Goal: Task Accomplishment & Management: Manage account settings

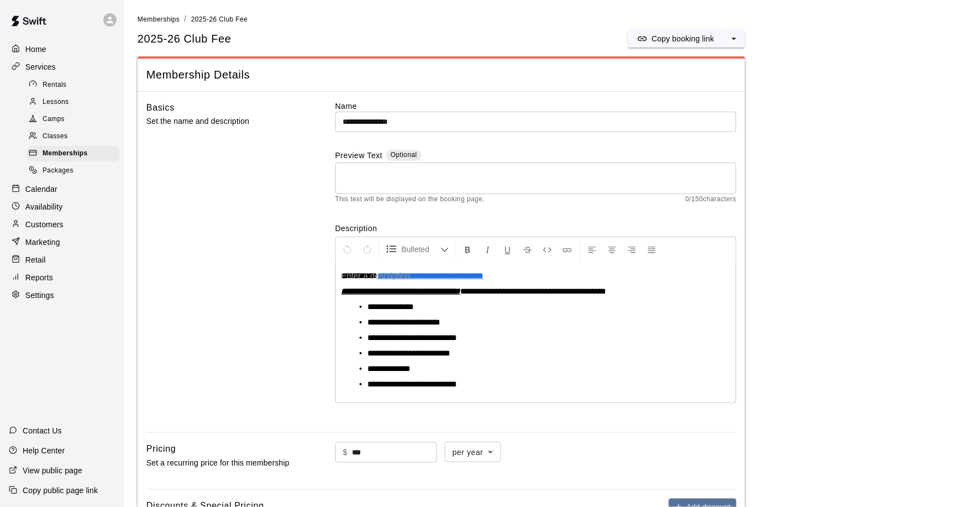
click at [67, 219] on div "Customers" at bounding box center [62, 224] width 107 height 17
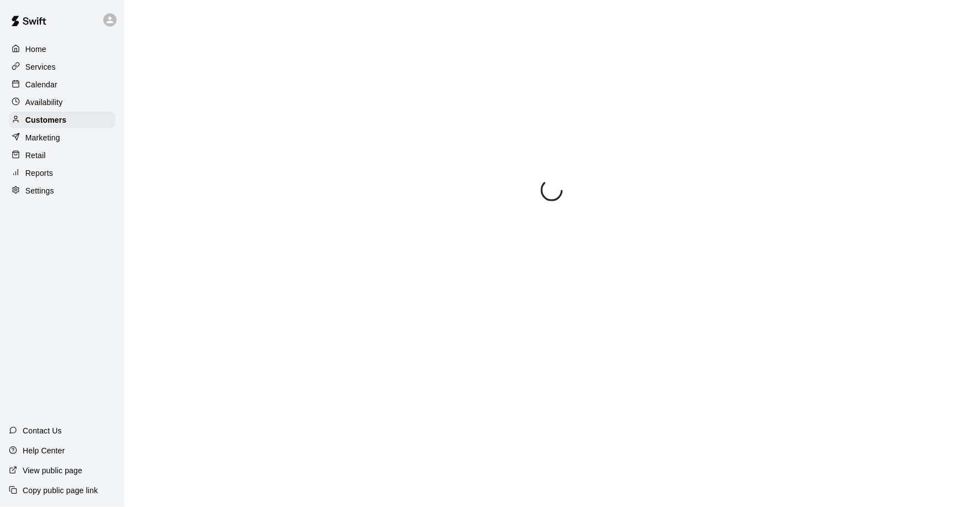
click at [58, 217] on div "Home Services Calendar Availability Customers Marketing Retail Reports Settings…" at bounding box center [62, 253] width 124 height 507
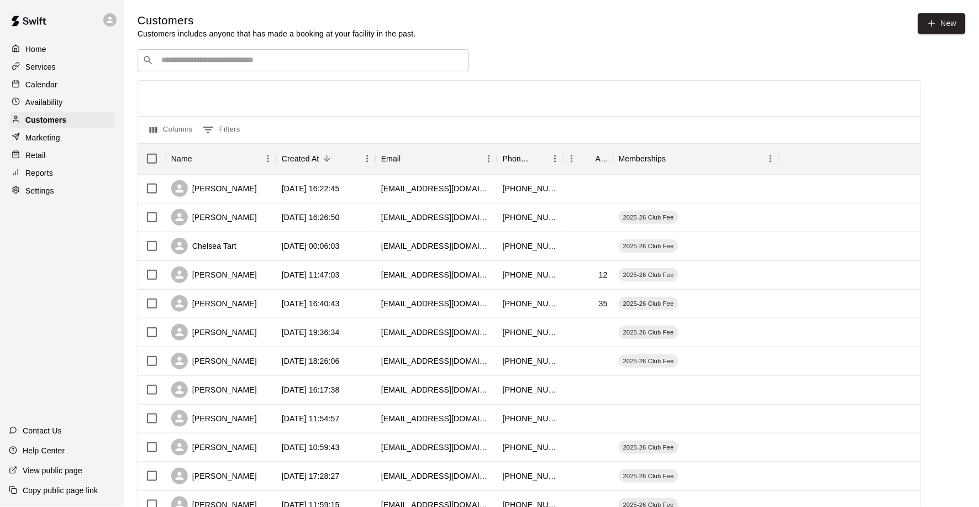
click at [193, 72] on div "​ ​ Columns 0 Filters Name Created At Email Phone Number Age Memberships Sabrin…" at bounding box center [529, 486] width 783 height 874
click at [194, 65] on input "Search customers by name or email" at bounding box center [311, 60] width 306 height 11
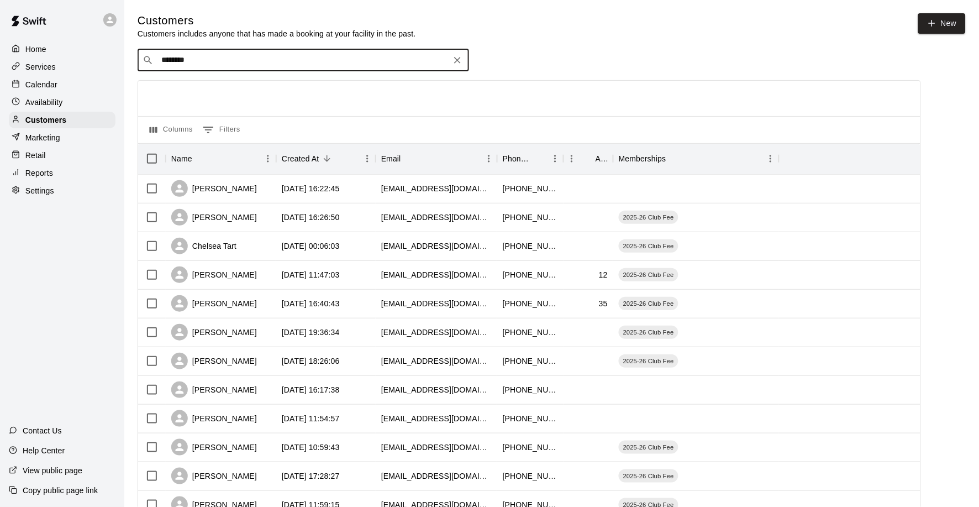
type input "*********"
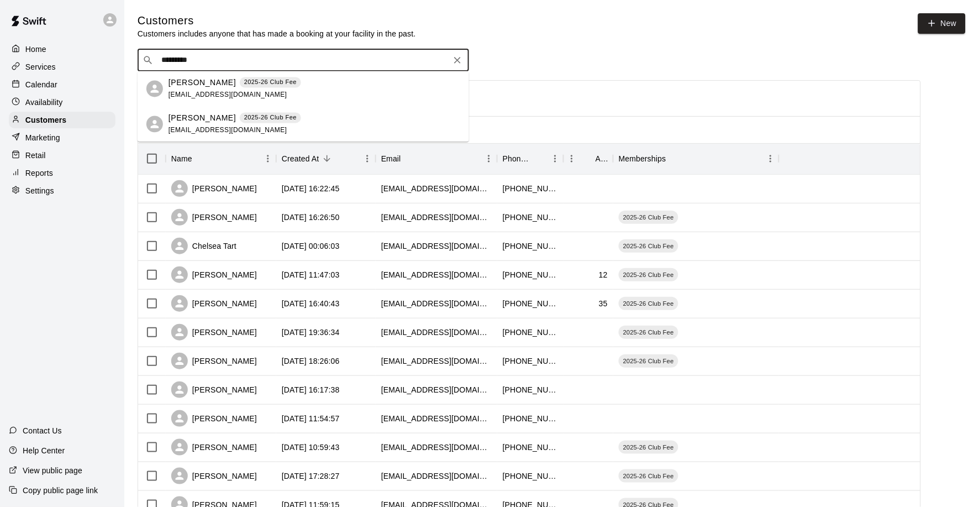
click at [198, 92] on span "armstrong0510@msn.com" at bounding box center [228, 95] width 119 height 8
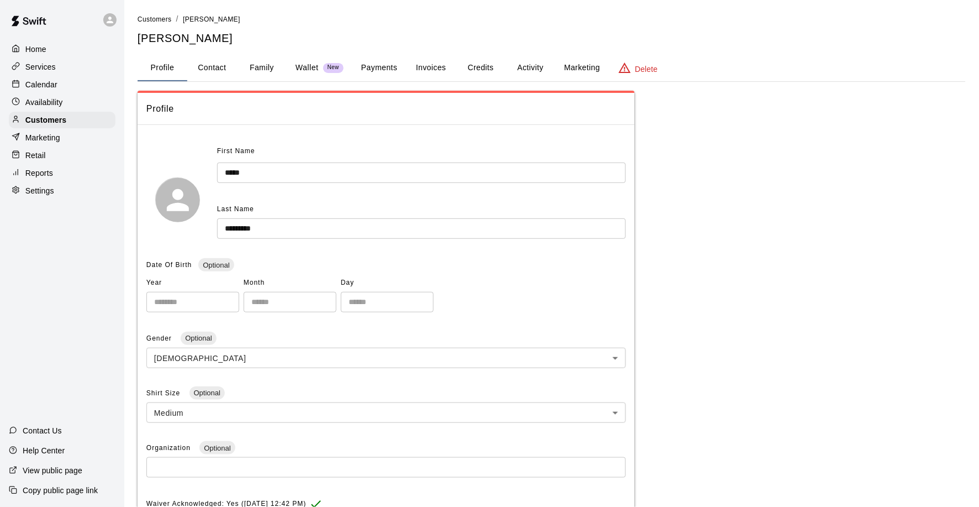
click at [259, 67] on button "Family" at bounding box center [262, 68] width 50 height 27
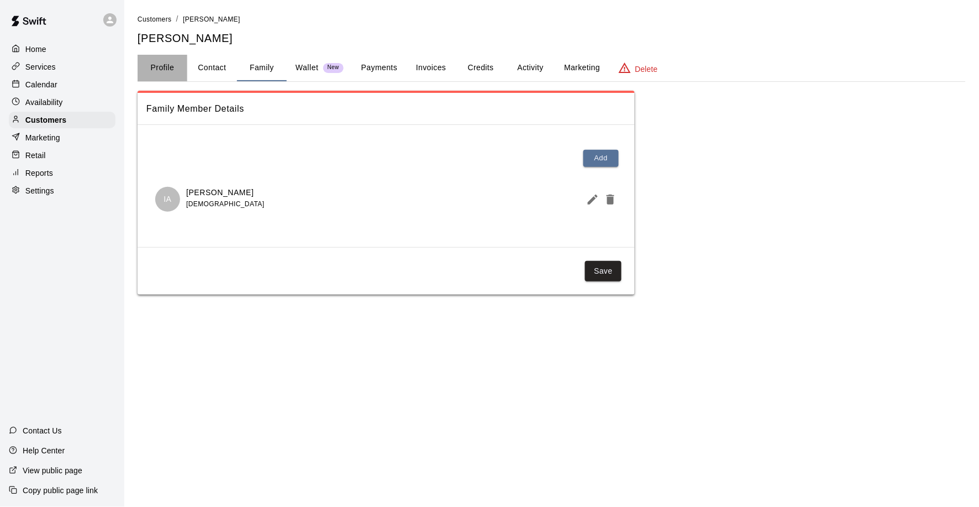
click at [169, 73] on button "Profile" at bounding box center [163, 68] width 50 height 27
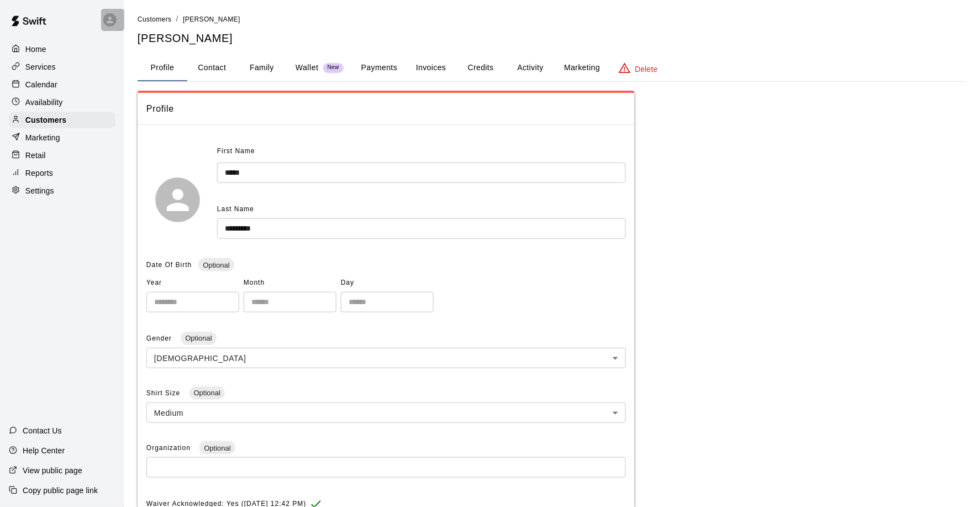
click at [115, 23] on div at bounding box center [112, 20] width 23 height 22
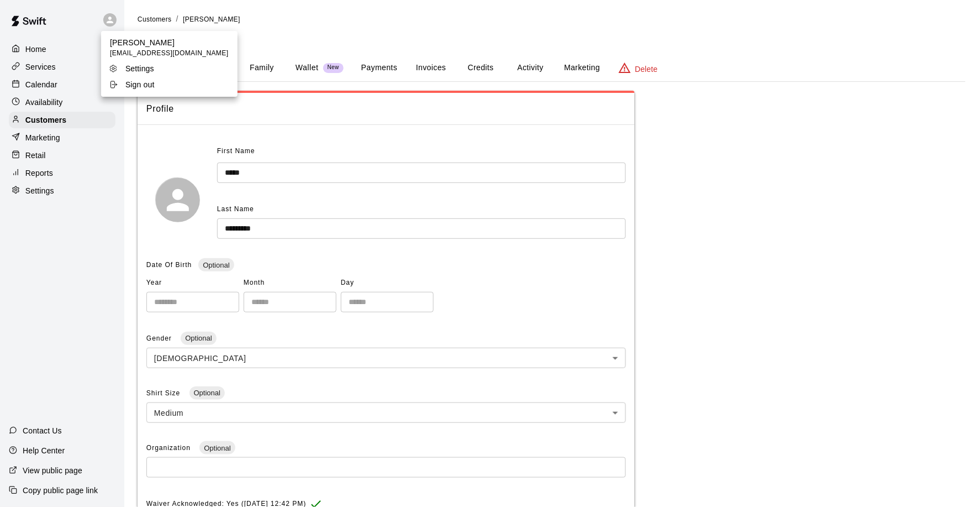
click at [138, 89] on p "Sign out" at bounding box center [139, 84] width 29 height 11
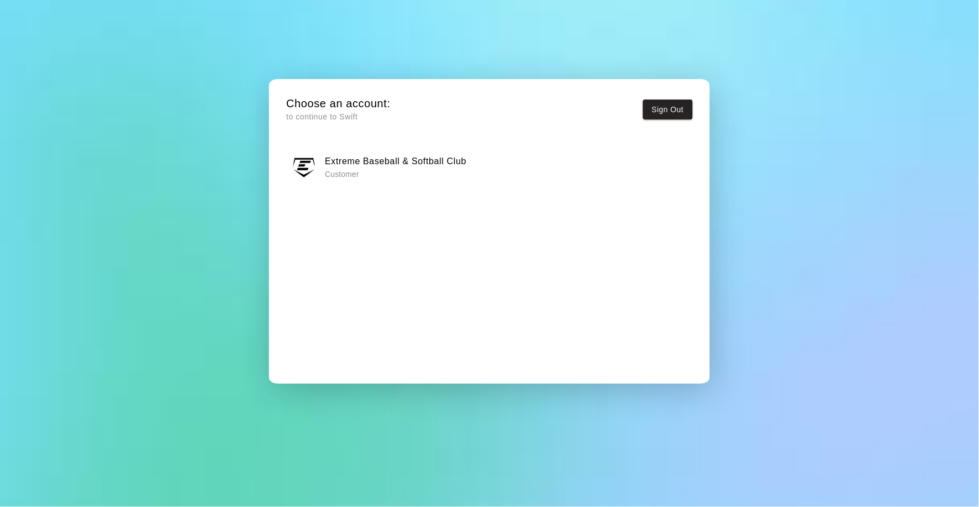
click at [419, 164] on h6 "Extreme Baseball & Softball Club" at bounding box center [395, 161] width 141 height 14
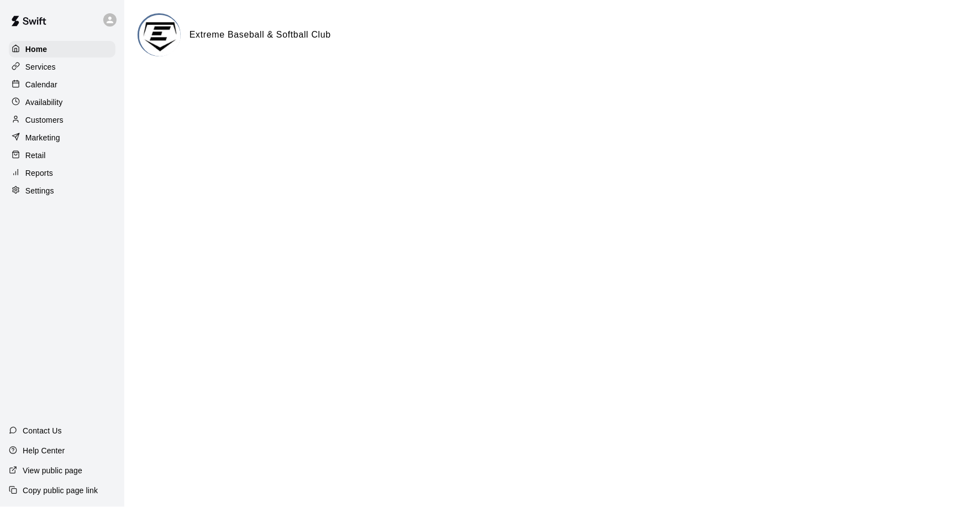
click at [82, 81] on div "Calendar" at bounding box center [62, 84] width 107 height 17
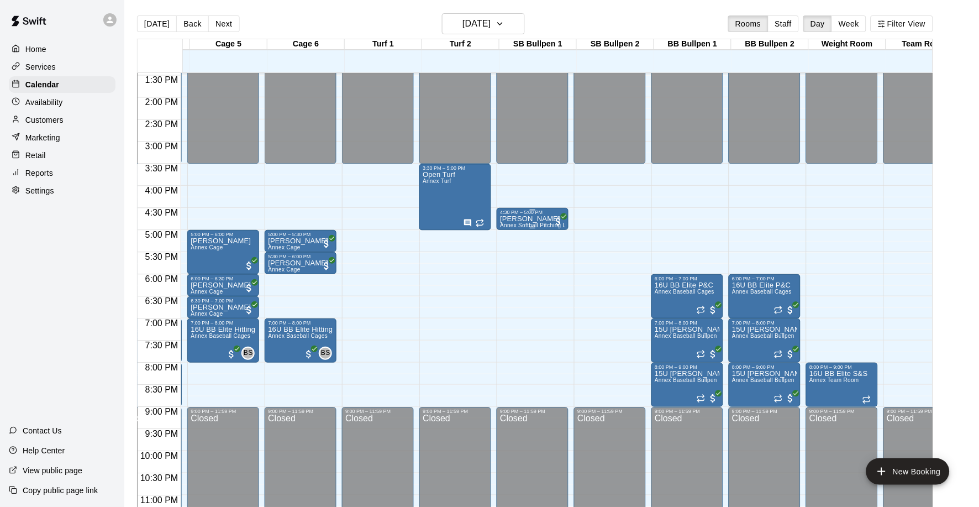
scroll to position [595, 235]
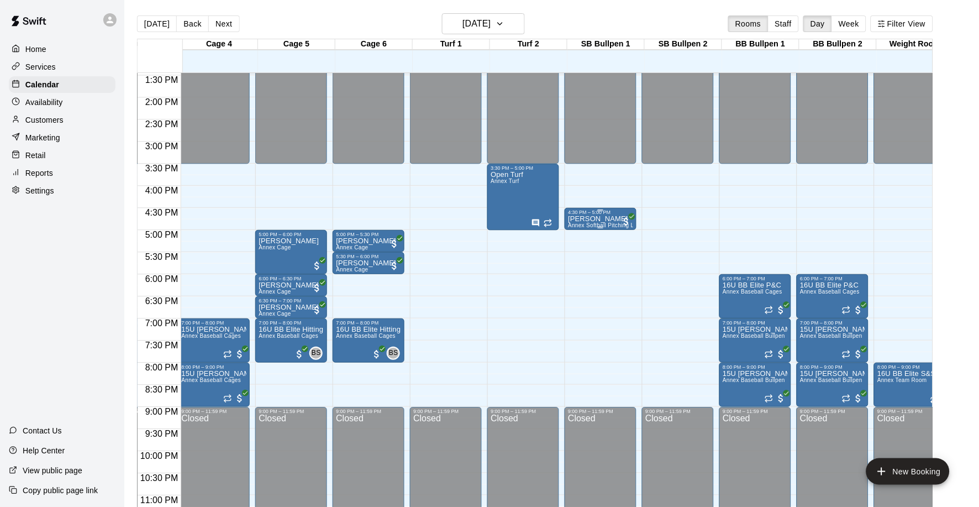
click at [583, 219] on p "Alexa Potts" at bounding box center [600, 219] width 65 height 0
click at [583, 286] on icon "delete" at bounding box center [580, 283] width 8 height 10
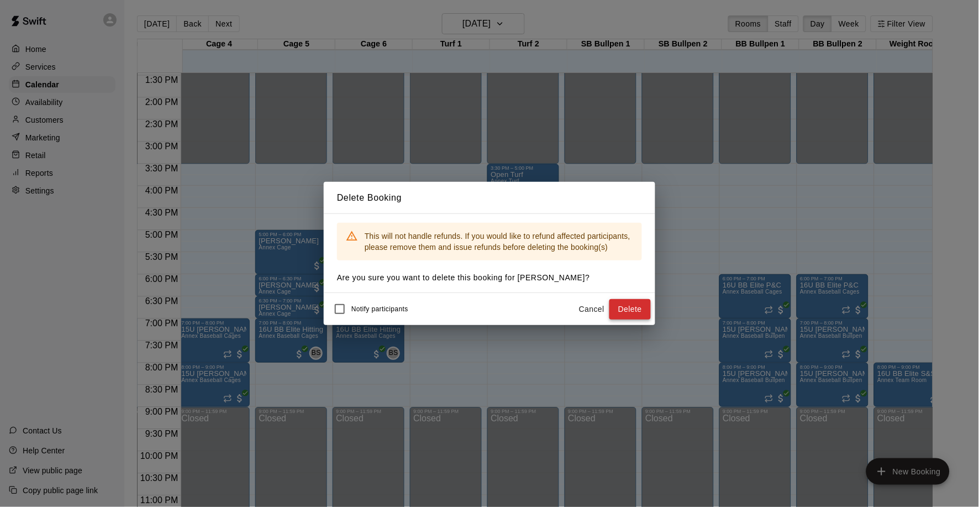
click at [618, 305] on button "Delete" at bounding box center [629, 309] width 41 height 20
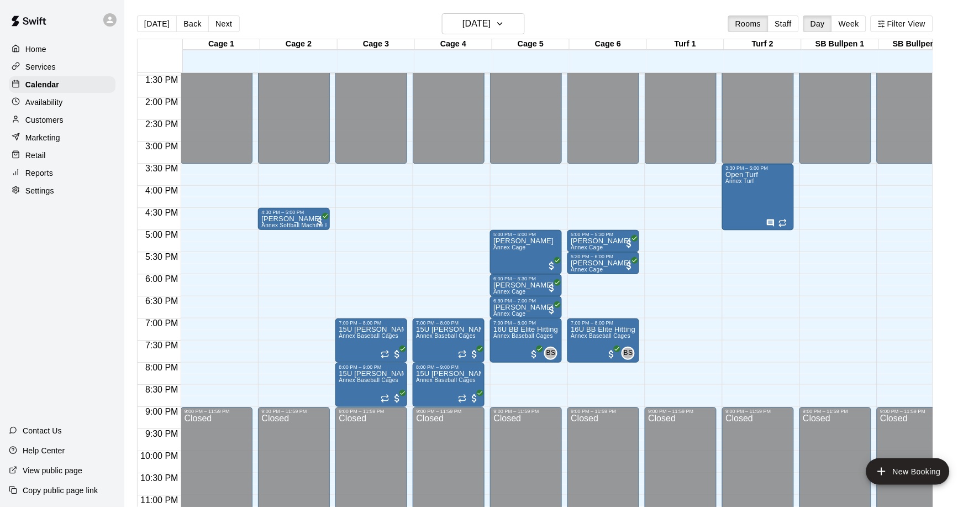
scroll to position [595, 0]
click at [46, 187] on p "Settings" at bounding box center [39, 190] width 29 height 11
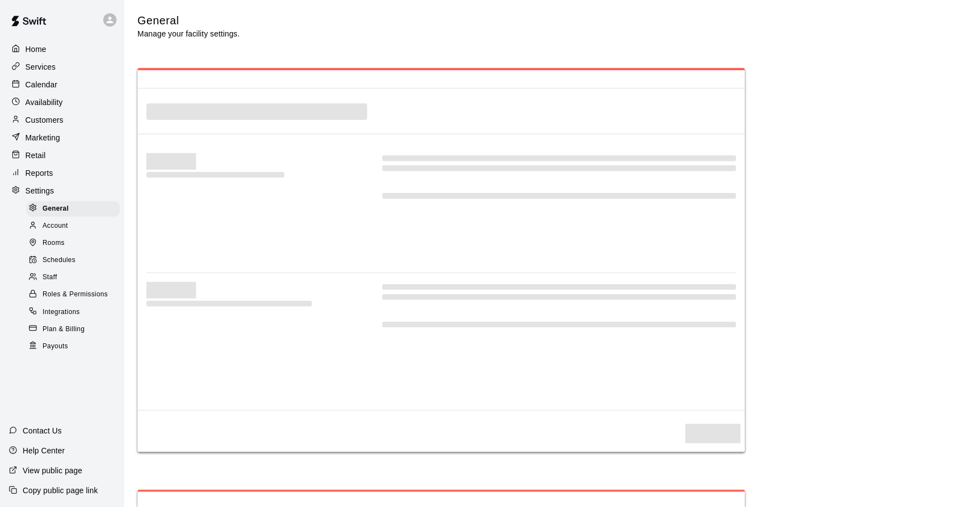
select select "**"
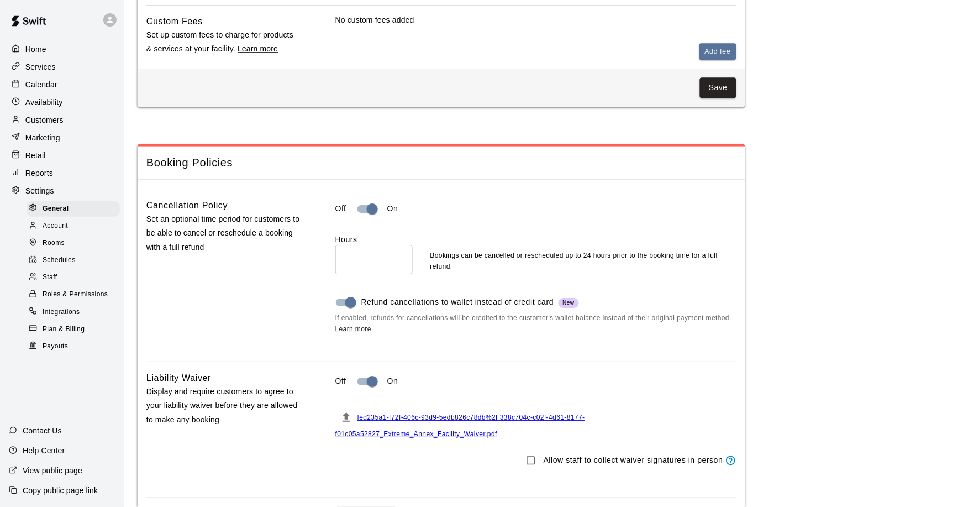
scroll to position [746, 0]
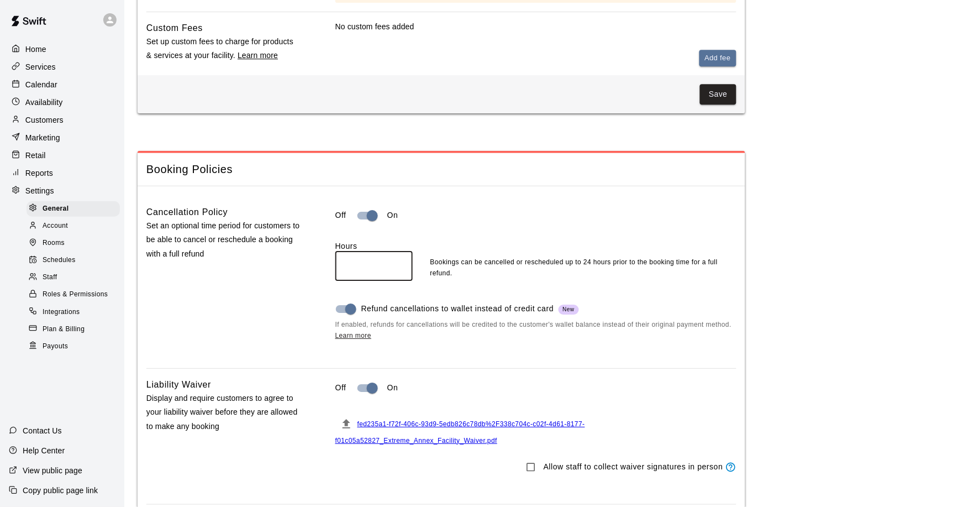
click at [360, 264] on input "**" at bounding box center [373, 265] width 77 height 29
type input "*"
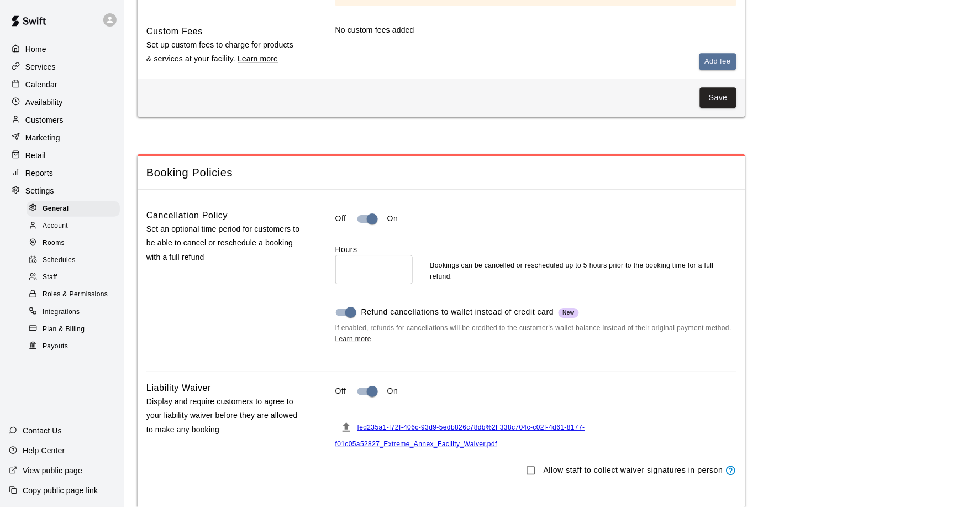
scroll to position [1007, 0]
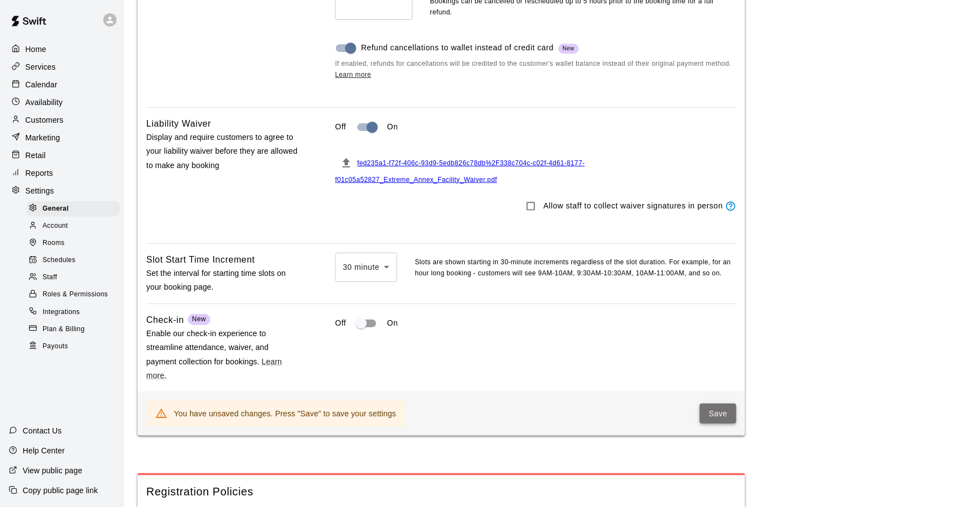
click at [723, 413] on button "Save" at bounding box center [718, 413] width 36 height 20
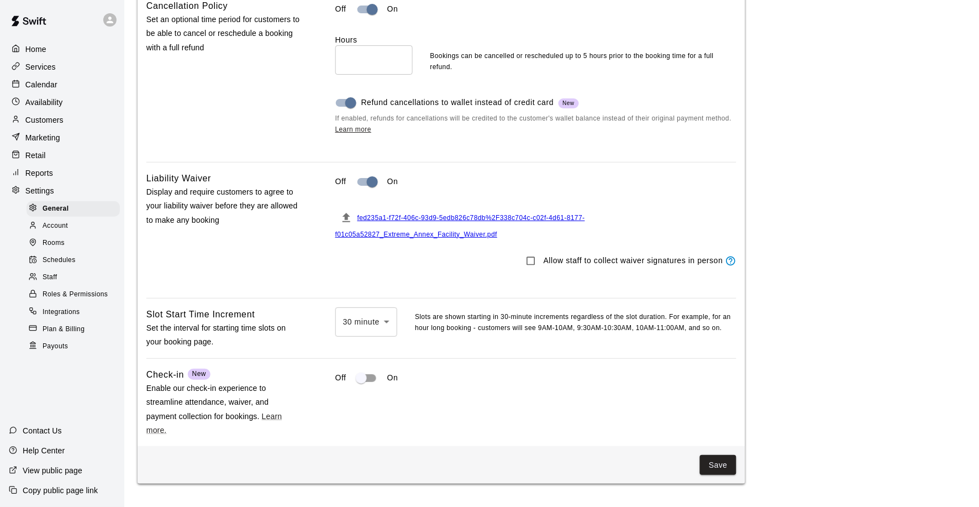
scroll to position [951, 0]
click at [77, 116] on div "Customers" at bounding box center [62, 120] width 107 height 17
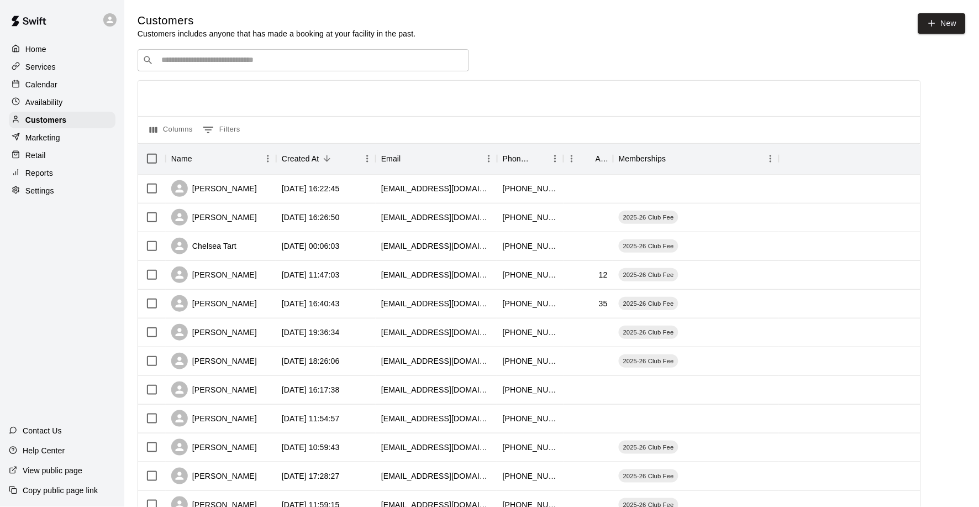
click at [197, 46] on div "Customers Customers includes anyone that has made a booking at your facility in…" at bounding box center [552, 467] width 828 height 909
click at [194, 53] on div "​ ​" at bounding box center [304, 60] width 332 height 22
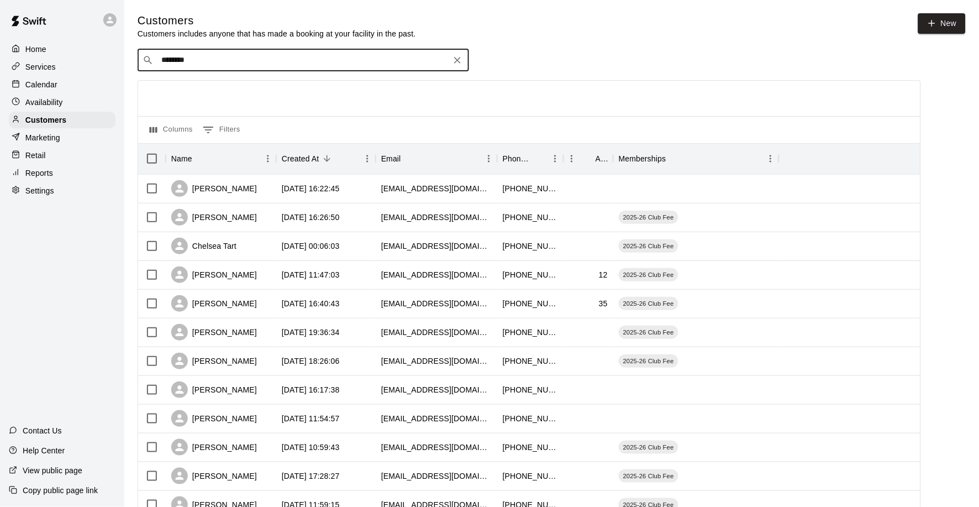
type input "*********"
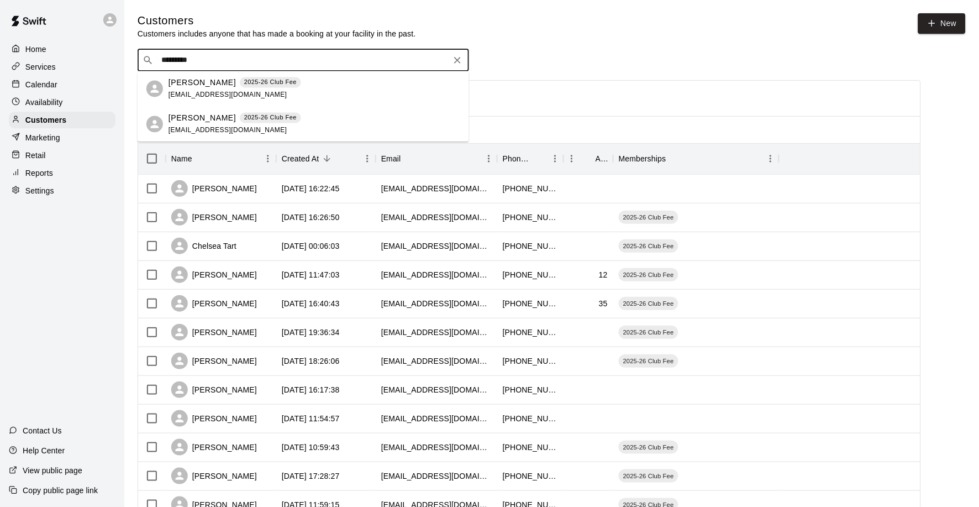
click at [201, 83] on p "Sarah Armstrong" at bounding box center [202, 83] width 67 height 12
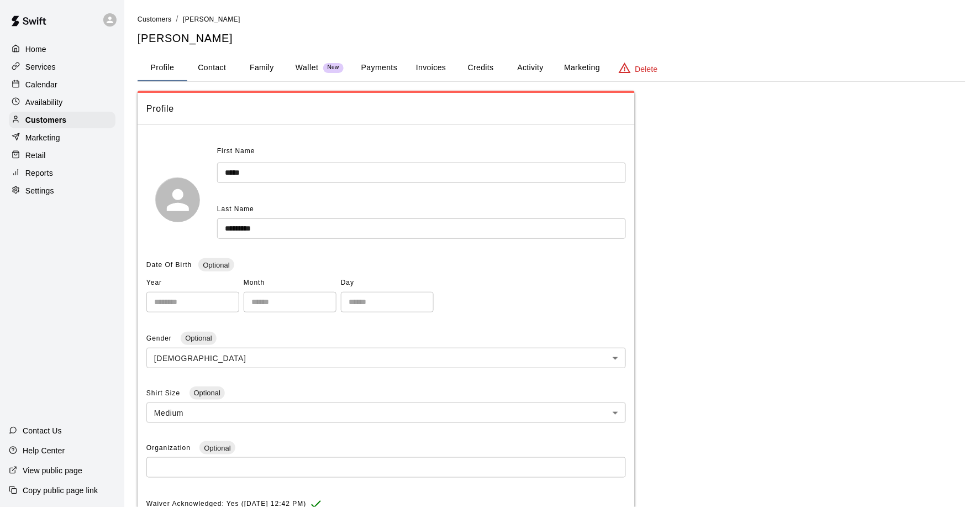
click at [533, 65] on button "Activity" at bounding box center [531, 68] width 50 height 27
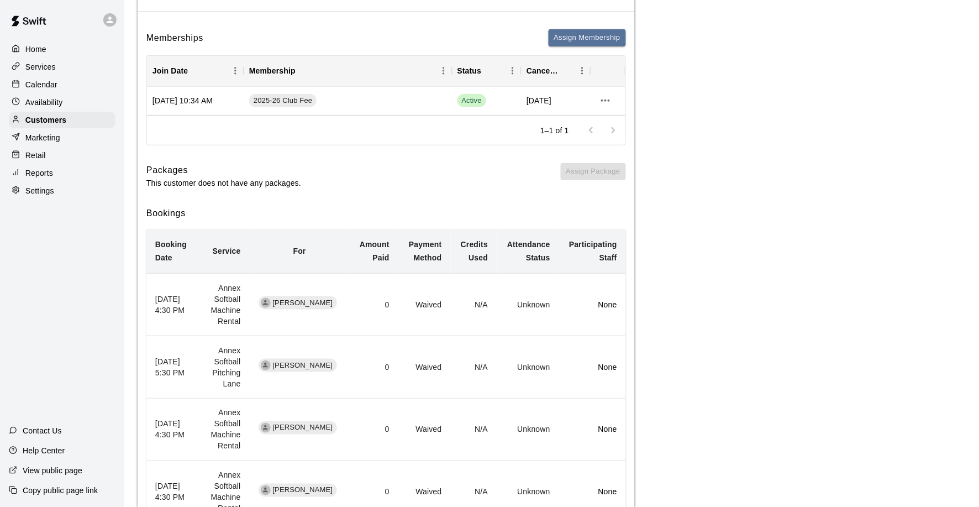
scroll to position [114, 0]
click at [64, 485] on p "Copy public page link" at bounding box center [60, 490] width 75 height 11
click at [76, 187] on div "Settings" at bounding box center [62, 190] width 107 height 17
select select "**"
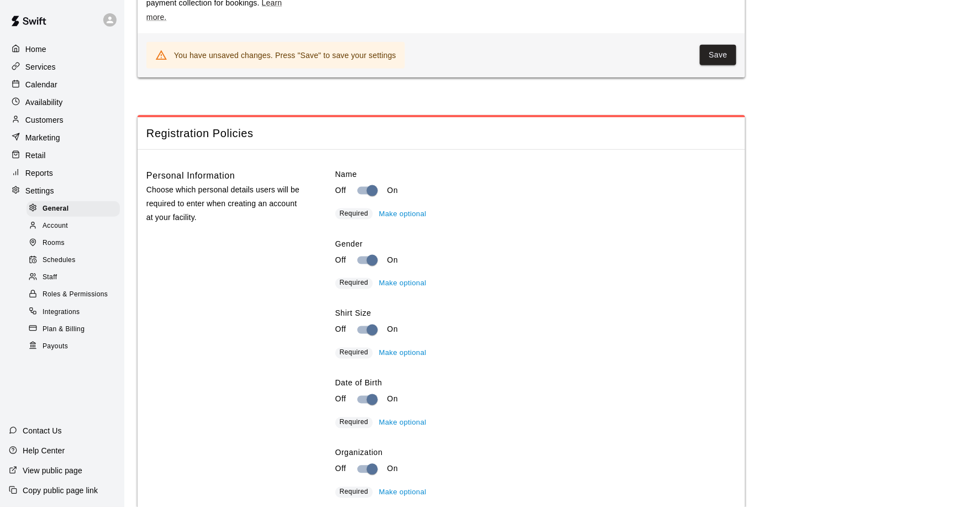
scroll to position [1055, 0]
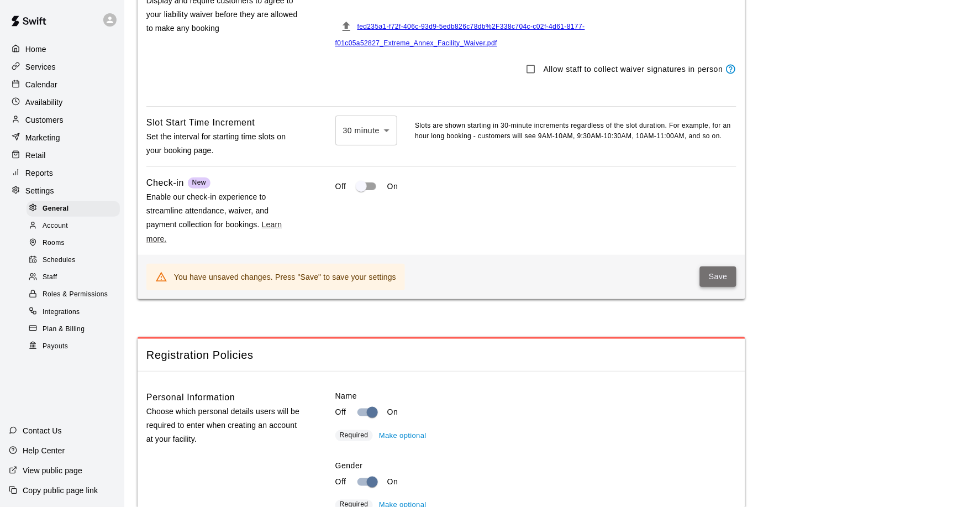
click at [712, 280] on button "Save" at bounding box center [718, 276] width 36 height 20
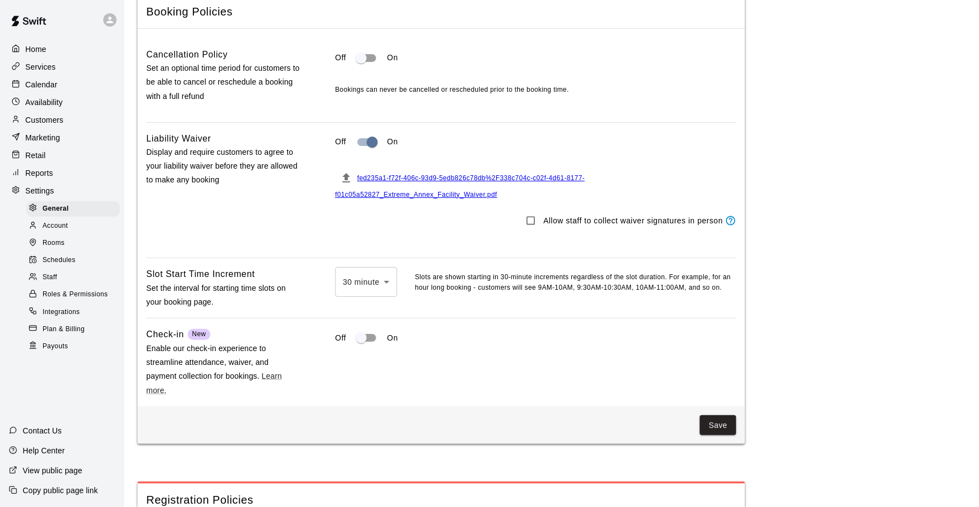
scroll to position [862, 0]
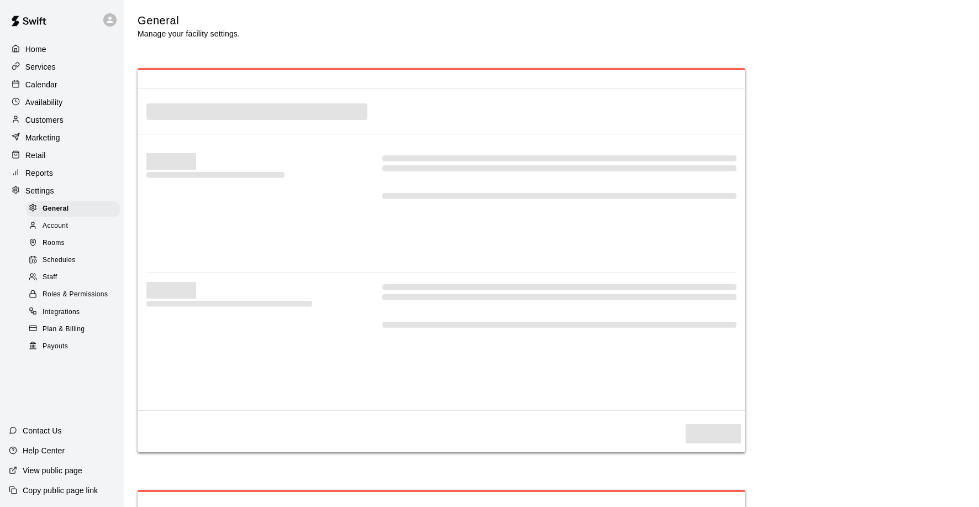
select select "**"
